Goal: Find specific page/section: Find specific page/section

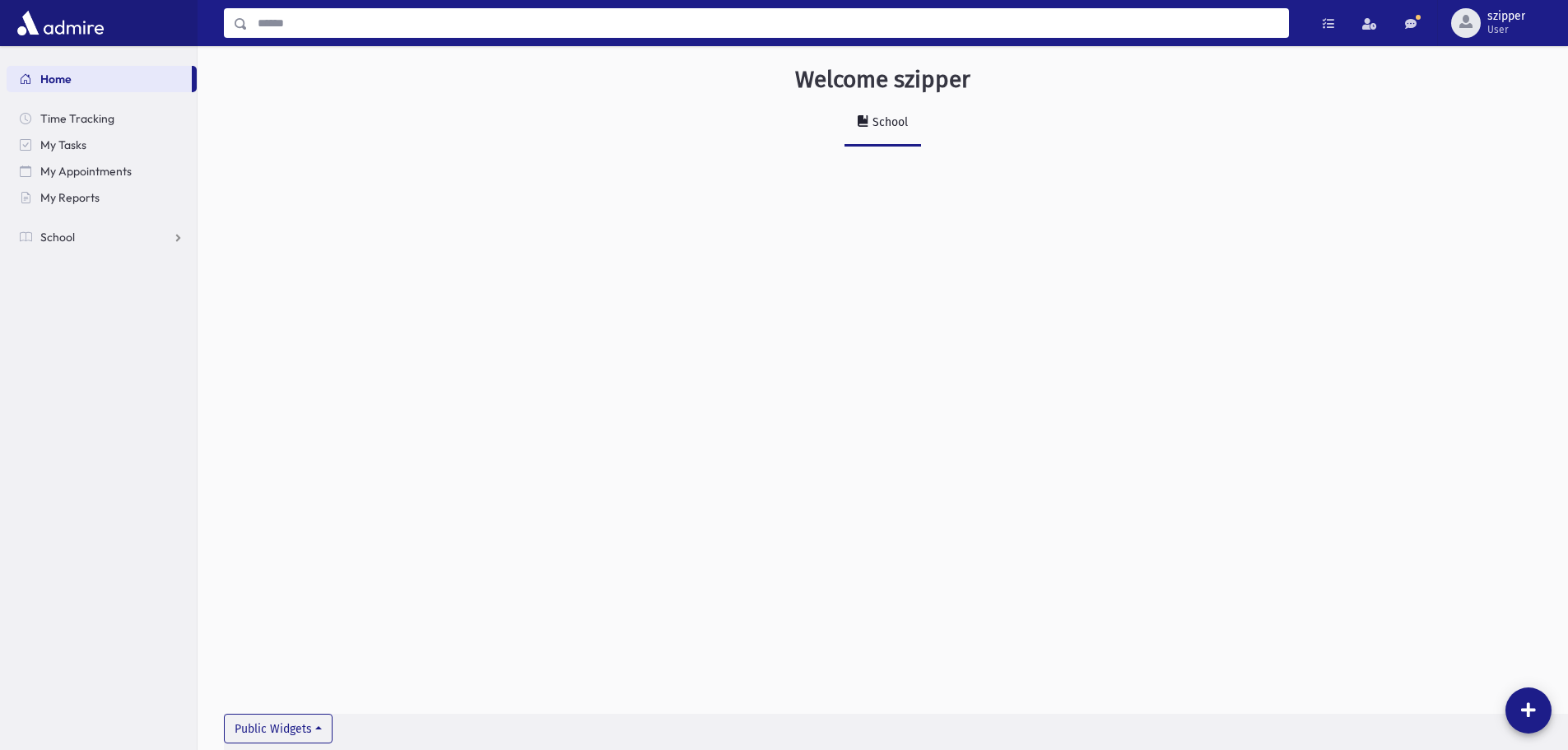
click at [318, 14] on input "Search" at bounding box center [768, 23] width 1041 height 29
type input "*"
type input "*******"
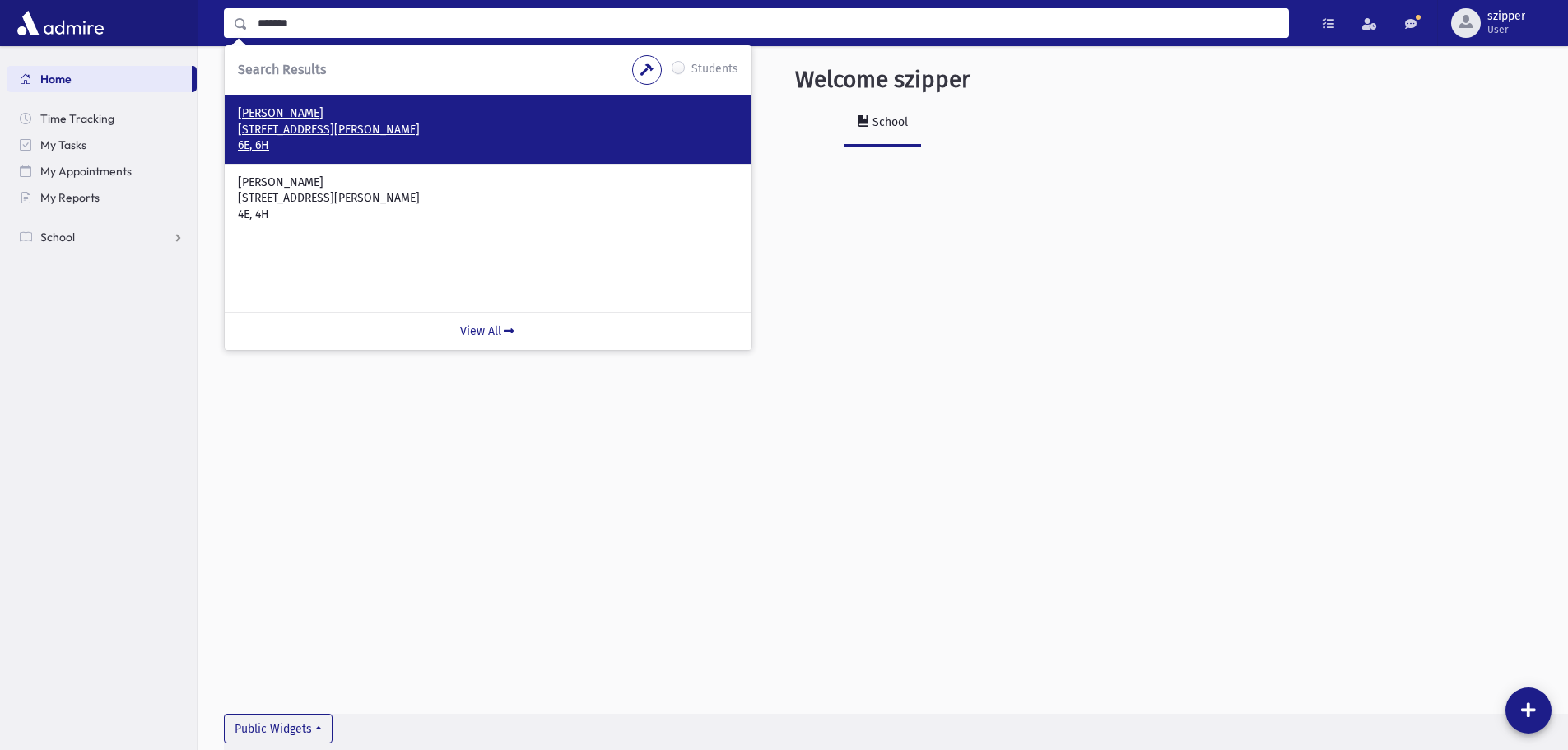
click at [332, 141] on p "6E, 6H" at bounding box center [488, 145] width 501 height 17
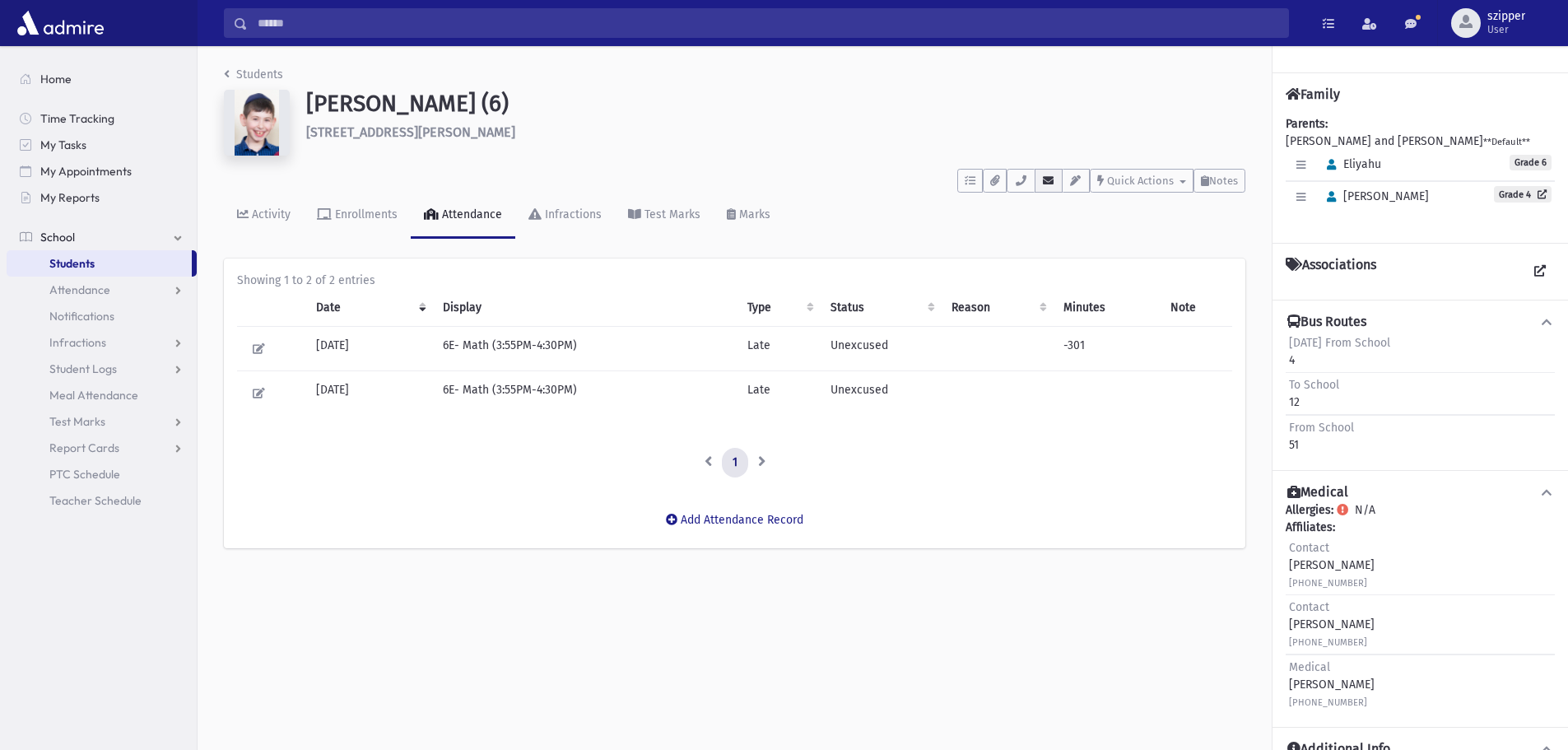
click at [1048, 183] on icon "button" at bounding box center [1049, 180] width 13 height 11
click at [1011, 180] on button "button" at bounding box center [1020, 180] width 28 height 24
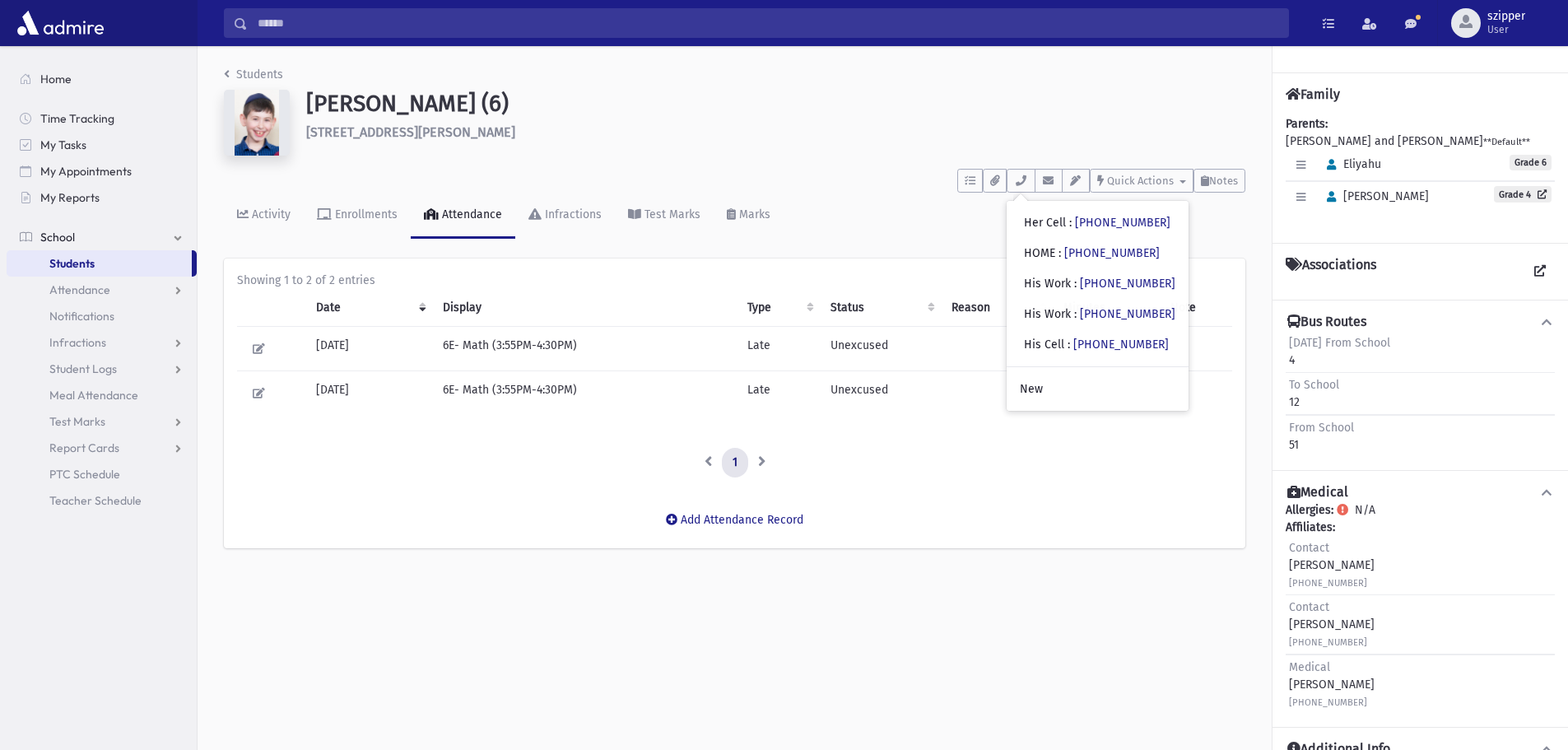
click at [926, 168] on div "To Do's No open tasks Show List Documents No documents Show List • Her Cell : (…" at bounding box center [734, 176] width 1022 height 30
click at [686, 126] on h6 "8 Pennington Way Spring Valley" at bounding box center [776, 132] width 940 height 16
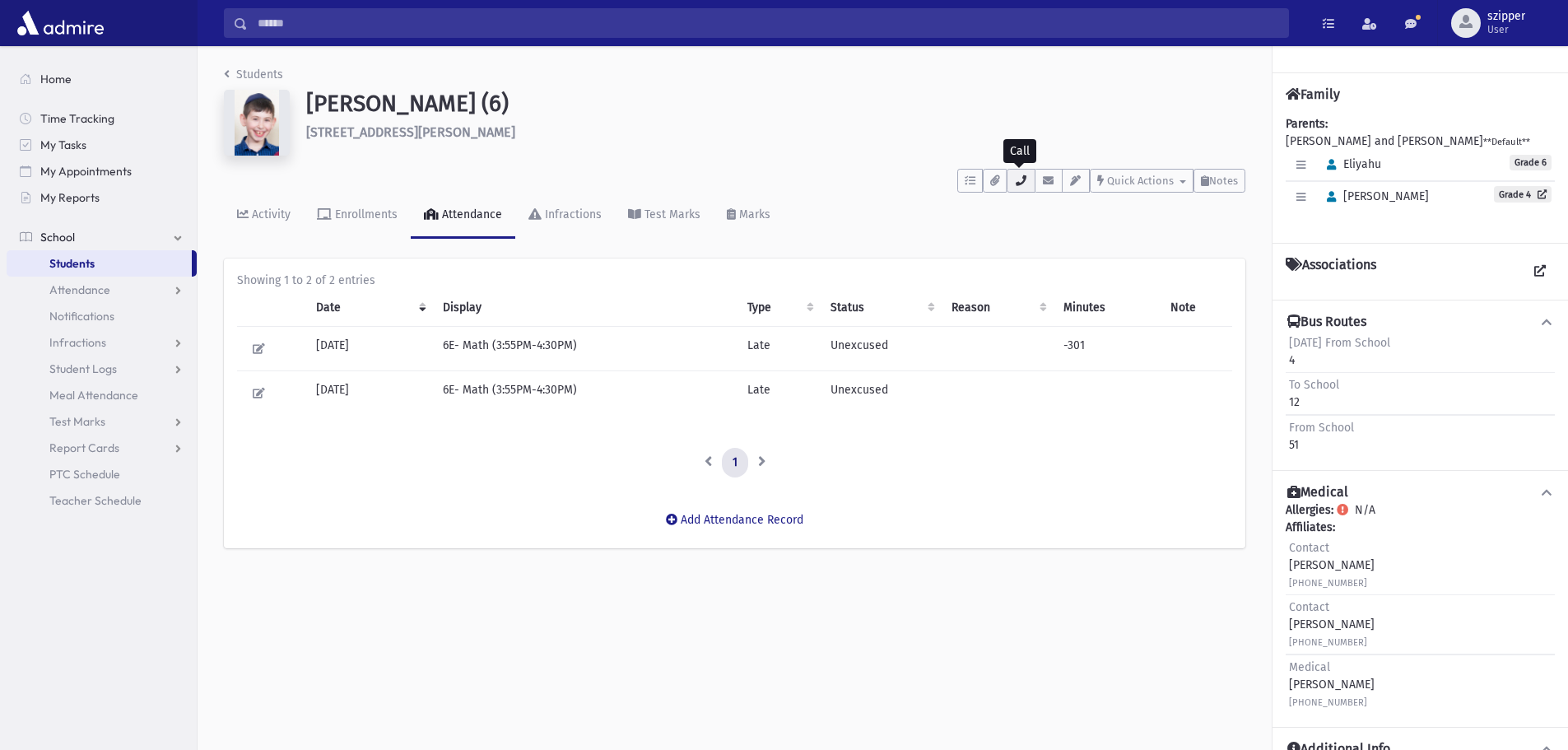
click at [1019, 180] on icon "button" at bounding box center [1020, 180] width 13 height 11
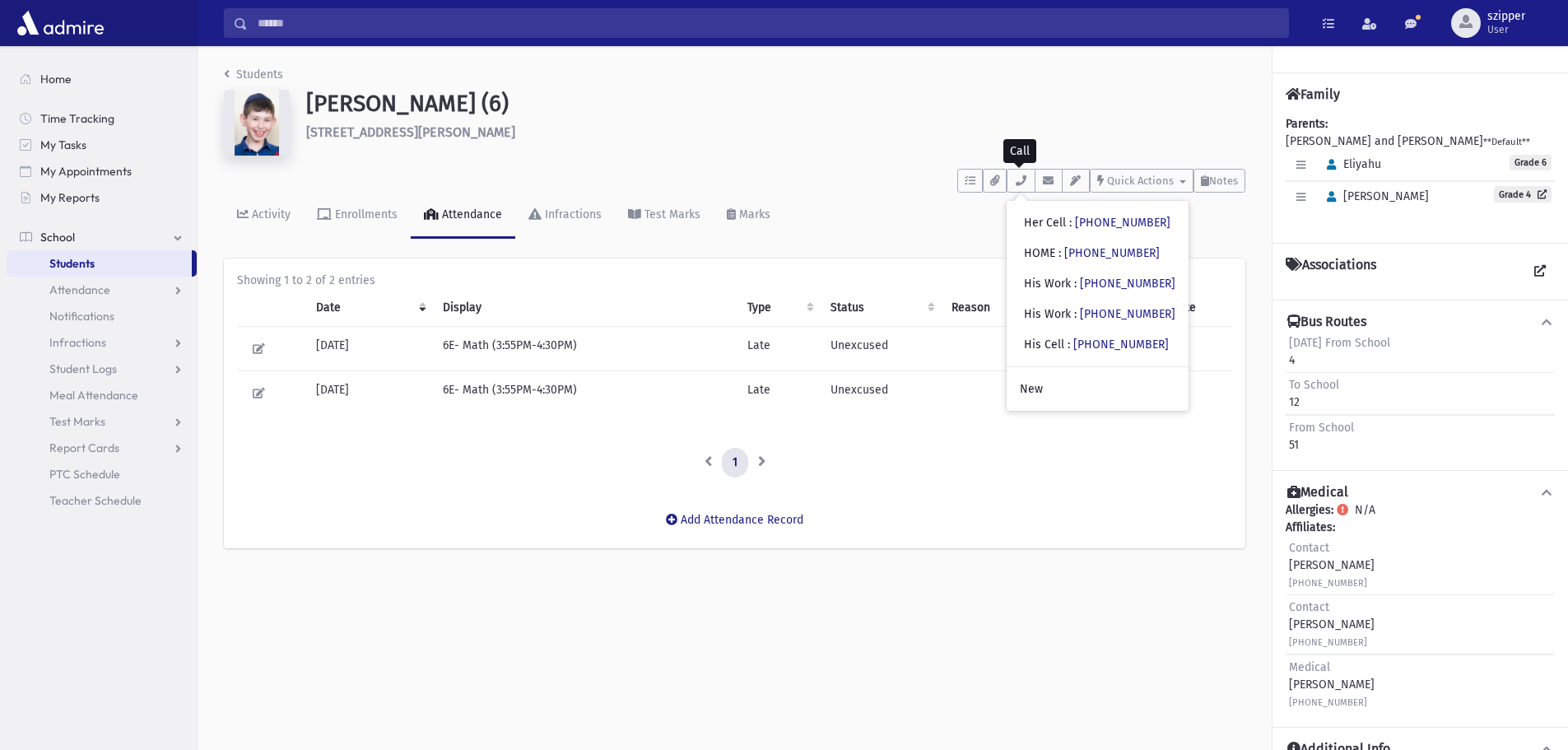
click at [932, 435] on div "Showing 1 to 2 of 2 entries Date Display Type Status Reason Minutes Note 09/08/…" at bounding box center [735, 375] width 996 height 206
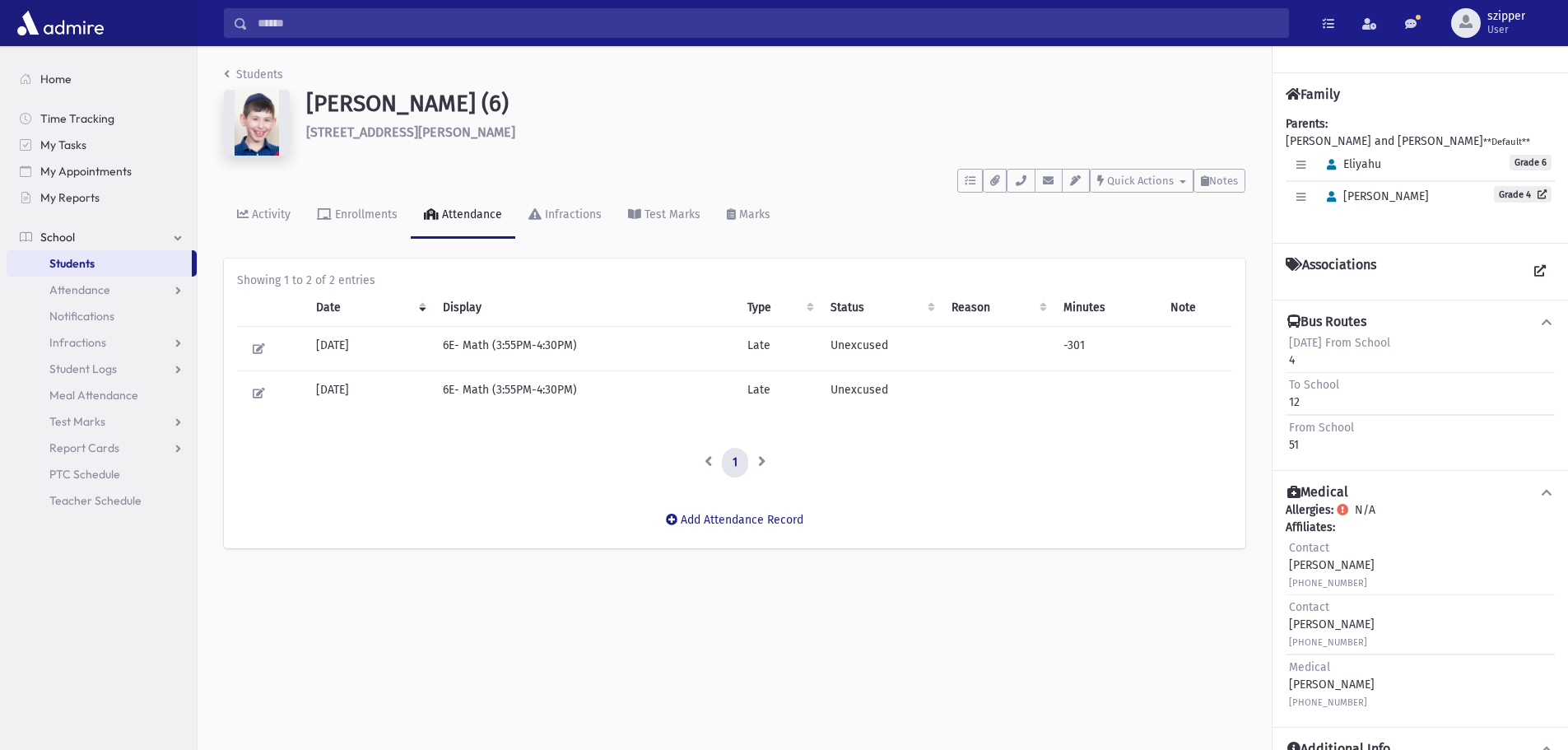
click at [613, 116] on h1 "Rothman, Eliyahu (6)" at bounding box center [776, 104] width 940 height 28
click at [1024, 184] on icon "button" at bounding box center [1020, 180] width 13 height 11
click at [879, 136] on h6 "8 Pennington Way Spring Valley" at bounding box center [776, 132] width 940 height 16
click at [1057, 179] on button "button" at bounding box center [1049, 180] width 28 height 24
click at [41, 76] on span "Home" at bounding box center [56, 78] width 31 height 15
